Goal: Entertainment & Leisure: Consume media (video, audio)

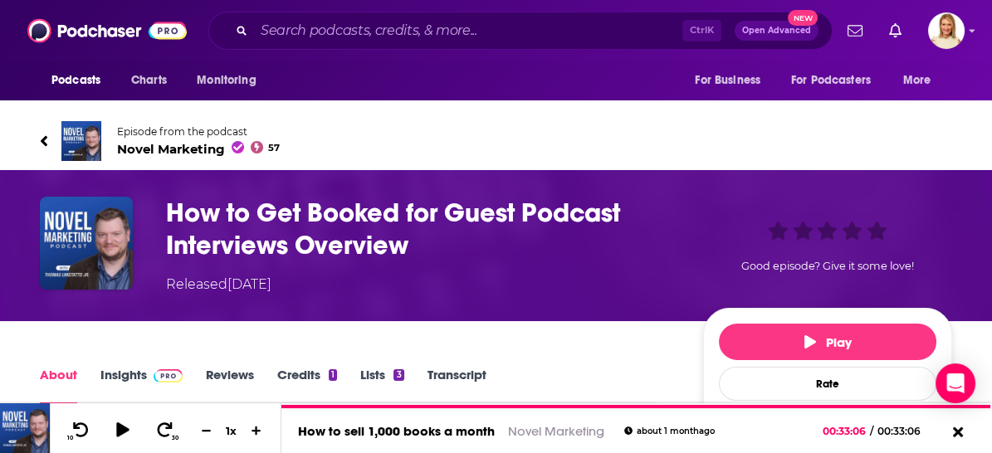
scroll to position [92, 0]
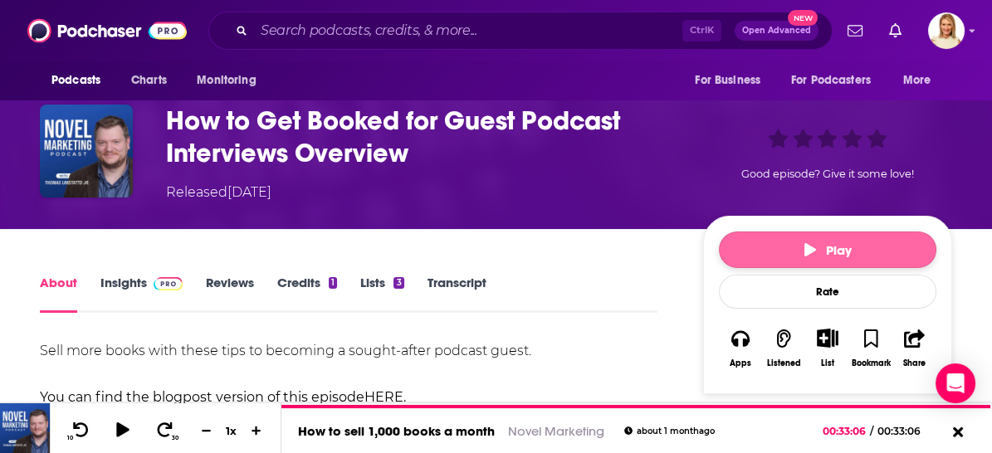
click at [764, 249] on button "Play" at bounding box center [827, 250] width 217 height 37
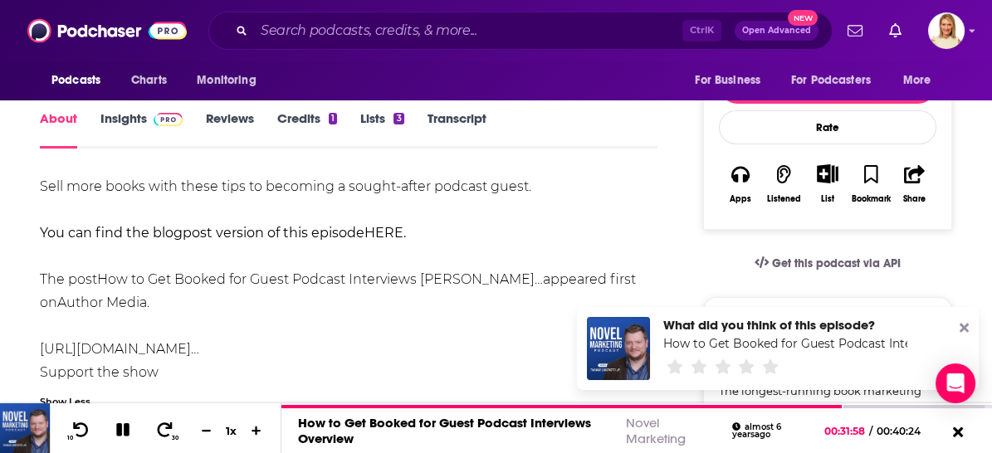
scroll to position [0, 0]
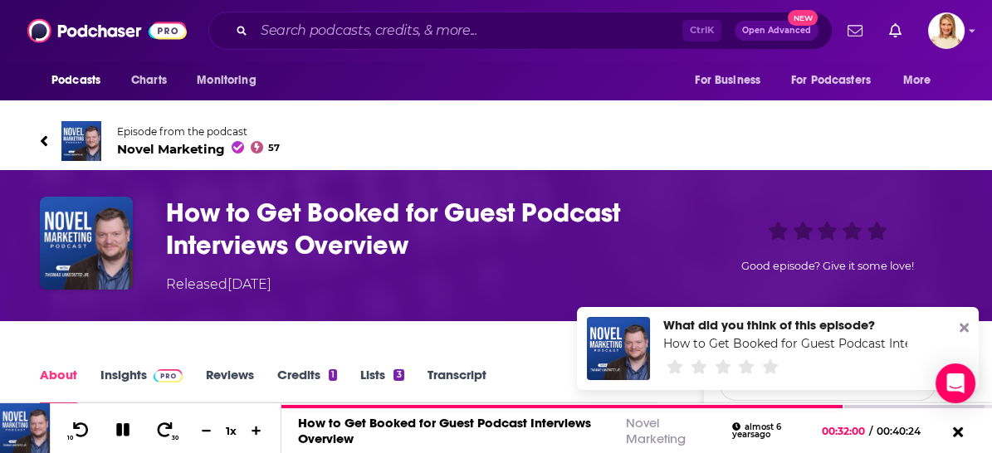
click at [880, 225] on div "Good episode? Give it some love!" at bounding box center [827, 246] width 249 height 98
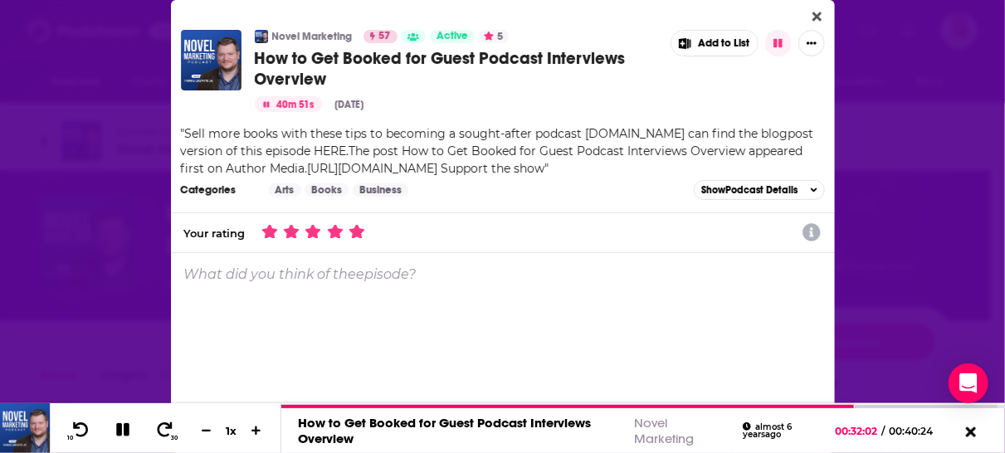
drag, startPoint x: 358, startPoint y: 229, endPoint x: 372, endPoint y: 230, distance: 14.1
click at [358, 228] on icon "Dialog" at bounding box center [356, 231] width 15 height 15
click at [812, 17] on icon "Close" at bounding box center [816, 16] width 9 height 9
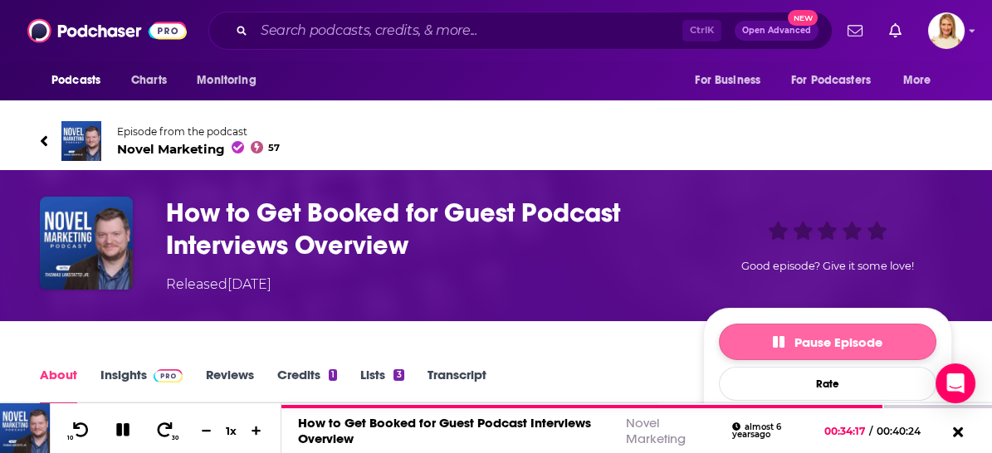
click at [809, 339] on span "Pause Episode" at bounding box center [828, 342] width 110 height 16
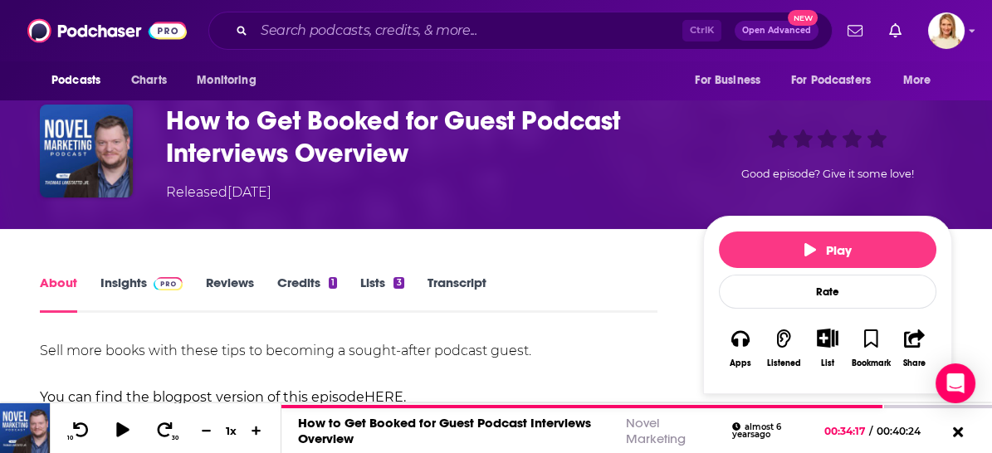
scroll to position [184, 0]
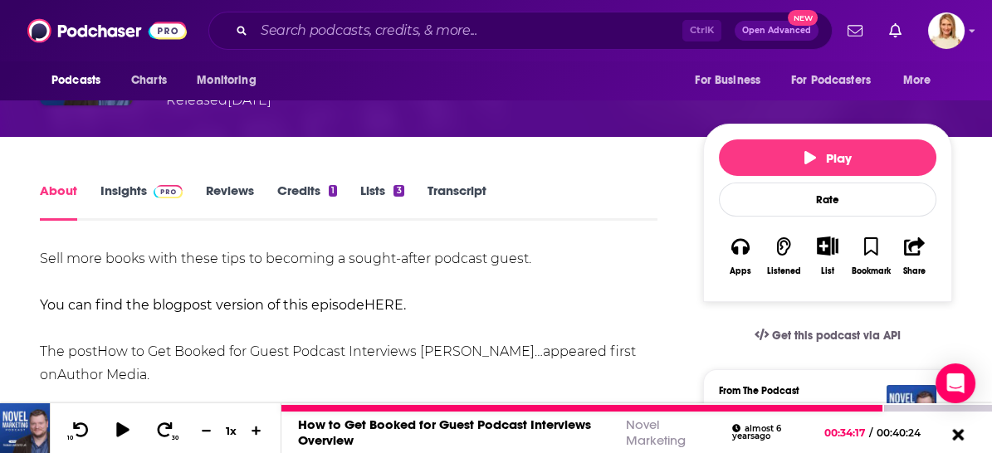
click at [958, 432] on icon at bounding box center [958, 434] width 12 height 12
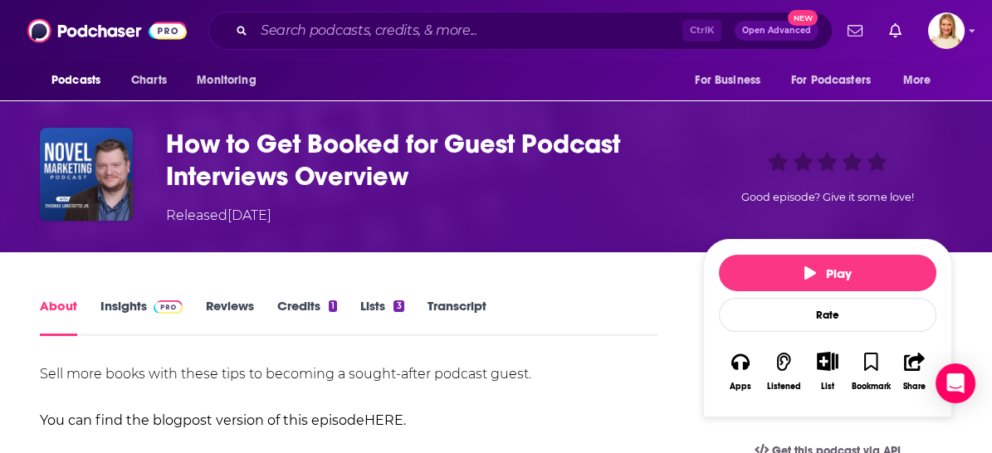
scroll to position [0, 0]
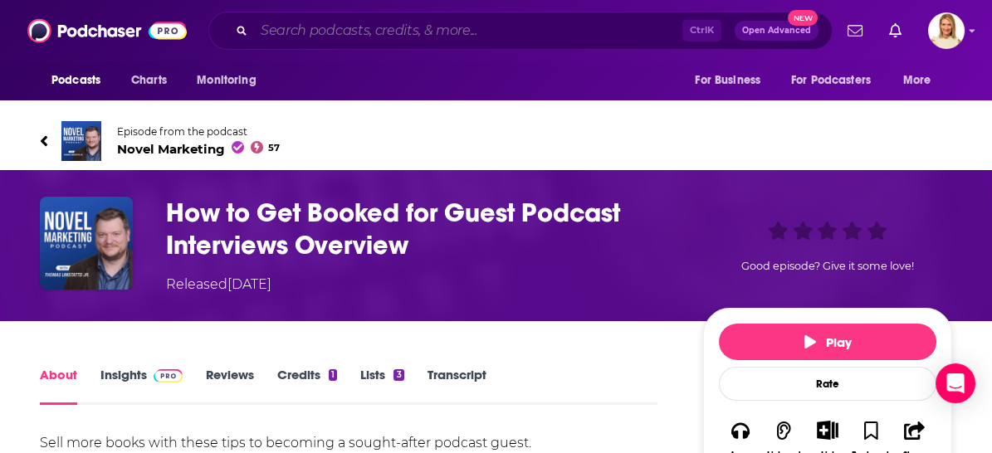
click at [383, 29] on input "Search podcasts, credits, & more..." at bounding box center [468, 30] width 428 height 27
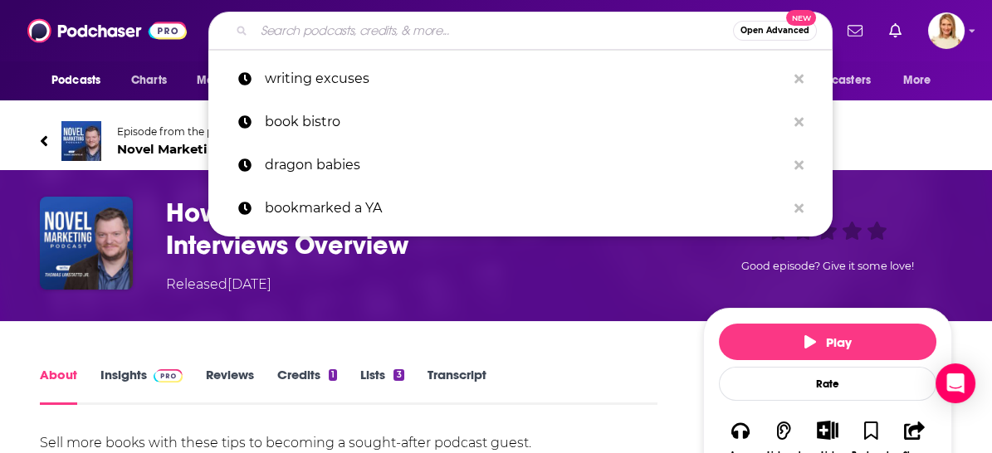
click at [943, 124] on link "Episode from the podcast Novel Marketing 57" at bounding box center [496, 141] width 912 height 40
